Goal: Transaction & Acquisition: Subscribe to service/newsletter

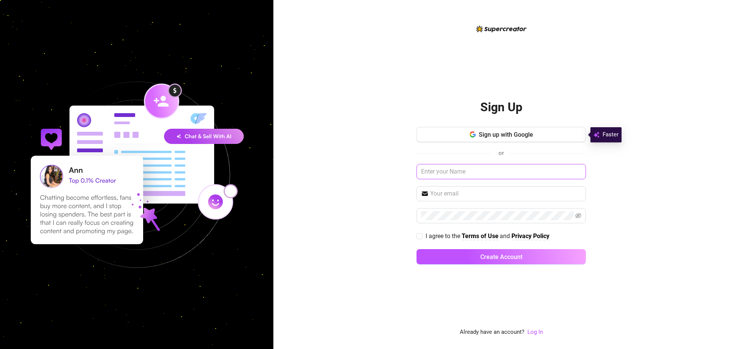
click at [456, 173] on input "text" at bounding box center [501, 171] width 169 height 15
paste input "[EMAIL_ADDRESS][DOMAIN_NAME]"
type input "[EMAIL_ADDRESS][DOMAIN_NAME]"
click at [476, 198] on input "text" at bounding box center [505, 193] width 151 height 9
click at [460, 187] on span at bounding box center [501, 193] width 169 height 15
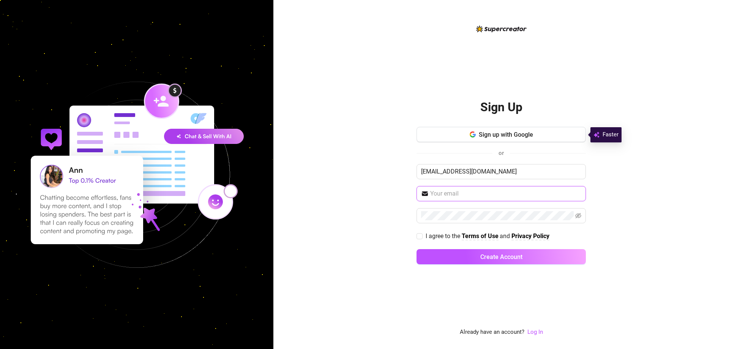
click at [460, 194] on input "text" at bounding box center [505, 193] width 151 height 9
paste input "blackpink_12"
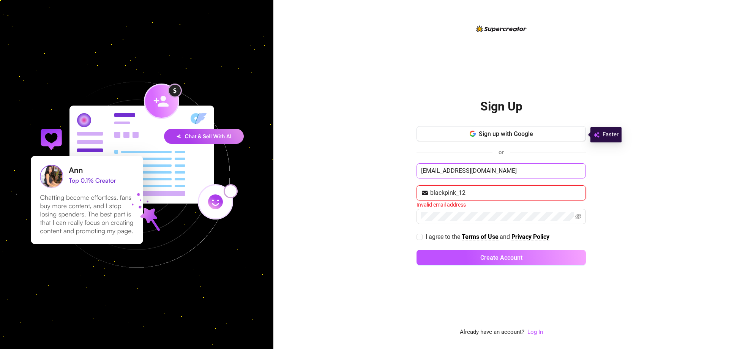
type input "blackpink_12"
drag, startPoint x: 500, startPoint y: 167, endPoint x: 368, endPoint y: 168, distance: 131.8
click at [368, 168] on div "Sign Up Sign up with Google or [EMAIL_ADDRESS][DOMAIN_NAME] blackpink_12 Invali…" at bounding box center [501, 174] width 456 height 349
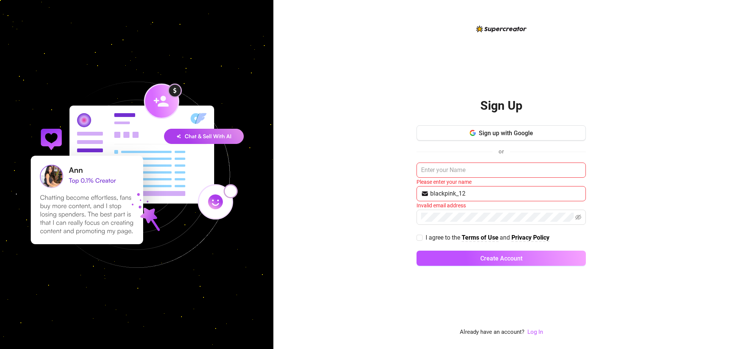
click at [358, 232] on div "Sign Up Sign up with Google or Please enter your name blackpink_12 Invalid emai…" at bounding box center [501, 174] width 456 height 349
drag, startPoint x: 357, startPoint y: 216, endPoint x: 357, endPoint y: 211, distance: 4.6
click at [357, 215] on div "Sign Up Sign up with Google or Please enter your name blackpink_12 Invalid emai…" at bounding box center [501, 174] width 456 height 349
